Goal: Task Accomplishment & Management: Manage account settings

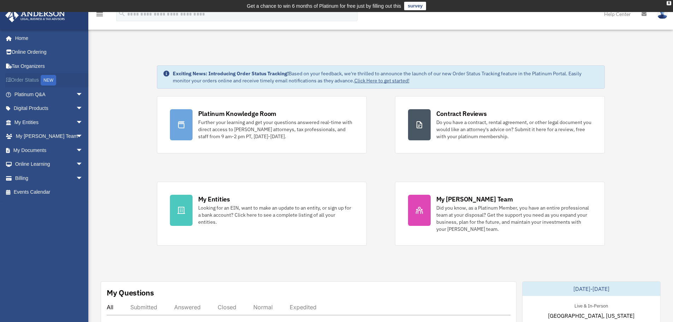
click at [50, 79] on div "NEW" at bounding box center [49, 80] width 16 height 11
click at [662, 14] on img at bounding box center [662, 14] width 11 height 10
click at [667, 2] on div "X" at bounding box center [668, 3] width 5 height 4
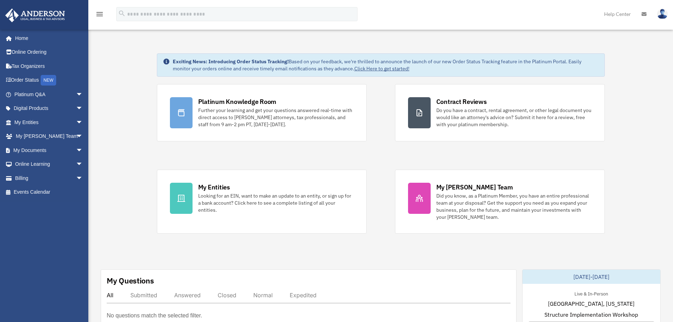
click at [99, 16] on icon "menu" at bounding box center [99, 14] width 8 height 8
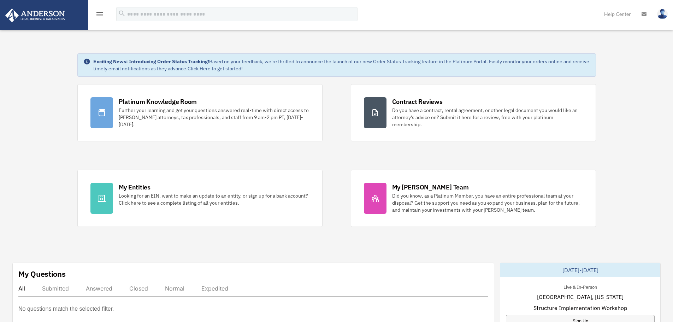
click at [100, 12] on icon "menu" at bounding box center [99, 14] width 8 height 8
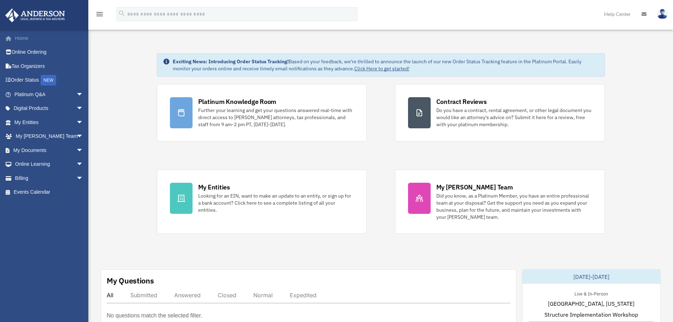
click at [25, 36] on link "Home" at bounding box center [49, 38] width 89 height 14
click at [76, 149] on span "arrow_drop_down" at bounding box center [83, 150] width 14 height 14
click at [28, 161] on link "Box" at bounding box center [52, 164] width 84 height 14
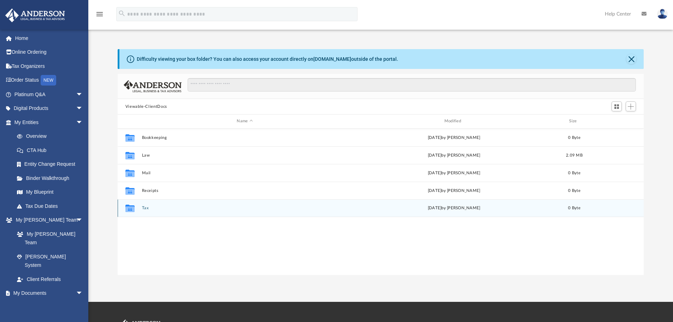
scroll to position [155, 520]
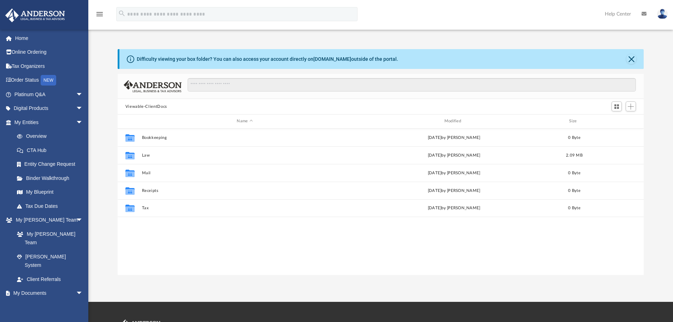
drag, startPoint x: 507, startPoint y: 38, endPoint x: 519, endPoint y: 38, distance: 11.7
click at [509, 38] on div "Difficulty viewing your box folder? You can also access your account directly o…" at bounding box center [380, 154] width 584 height 240
click at [631, 57] on button "Close" at bounding box center [631, 59] width 10 height 10
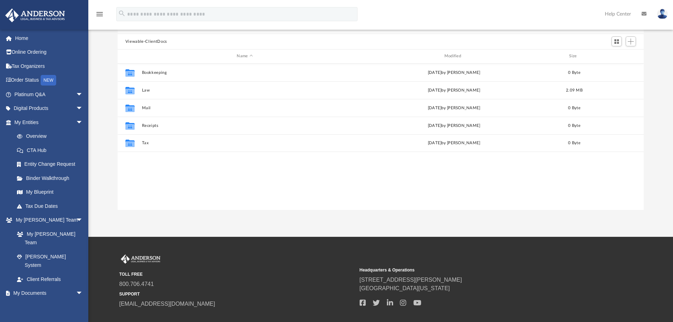
scroll to position [0, 0]
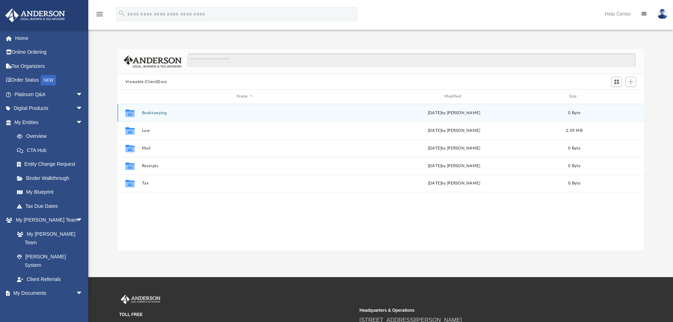
click at [146, 112] on button "Bookkeeping" at bounding box center [245, 113] width 206 height 5
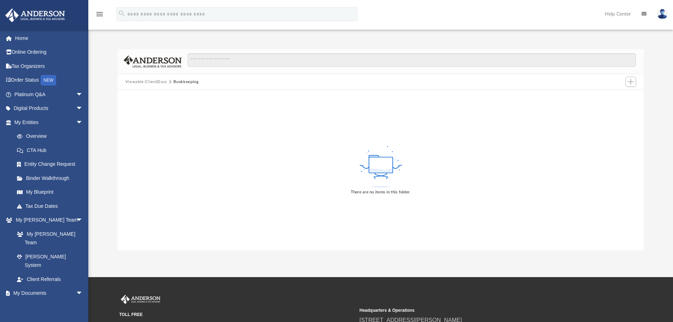
click at [98, 12] on icon "menu" at bounding box center [99, 14] width 8 height 8
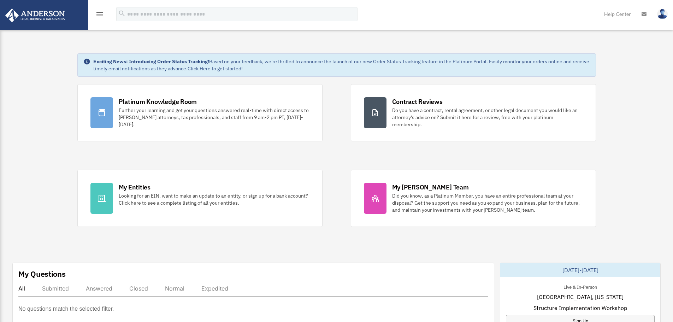
click at [96, 13] on icon "menu" at bounding box center [99, 14] width 8 height 8
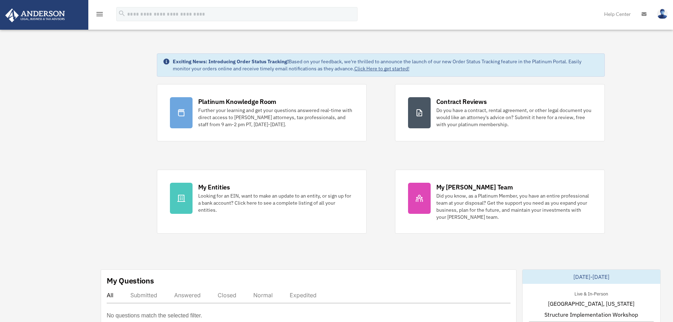
click at [33, 17] on img at bounding box center [35, 15] width 64 height 14
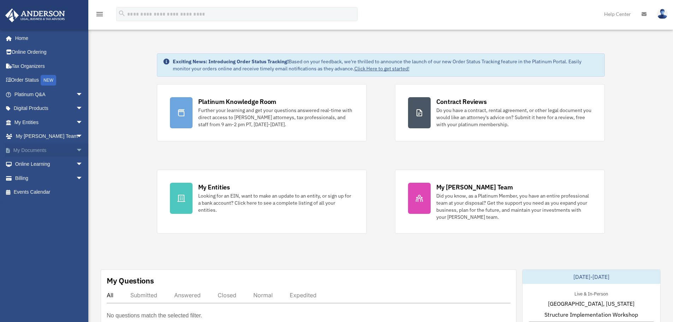
click at [76, 148] on span "arrow_drop_down" at bounding box center [83, 150] width 14 height 14
click at [29, 161] on link "Box" at bounding box center [52, 164] width 84 height 14
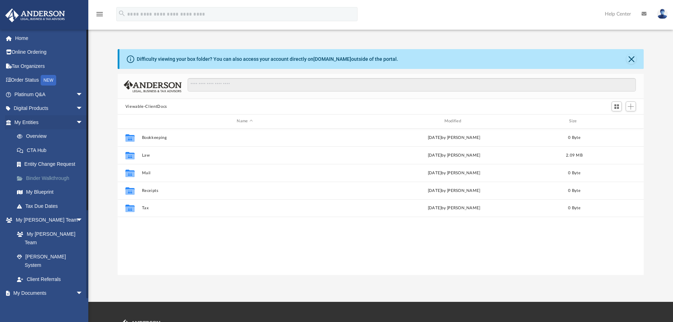
scroll to position [155, 520]
click at [663, 11] on img at bounding box center [662, 14] width 11 height 10
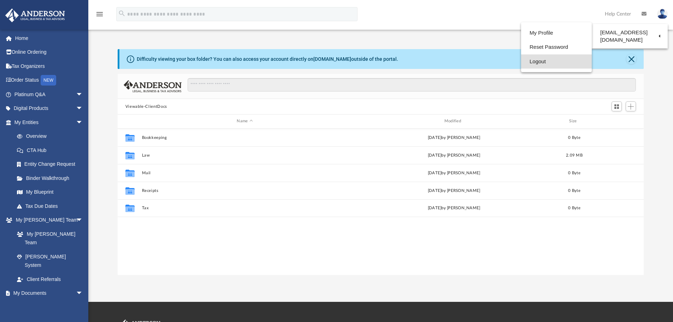
click at [525, 60] on link "Logout" at bounding box center [556, 61] width 71 height 14
